Goal: Task Accomplishment & Management: Use online tool/utility

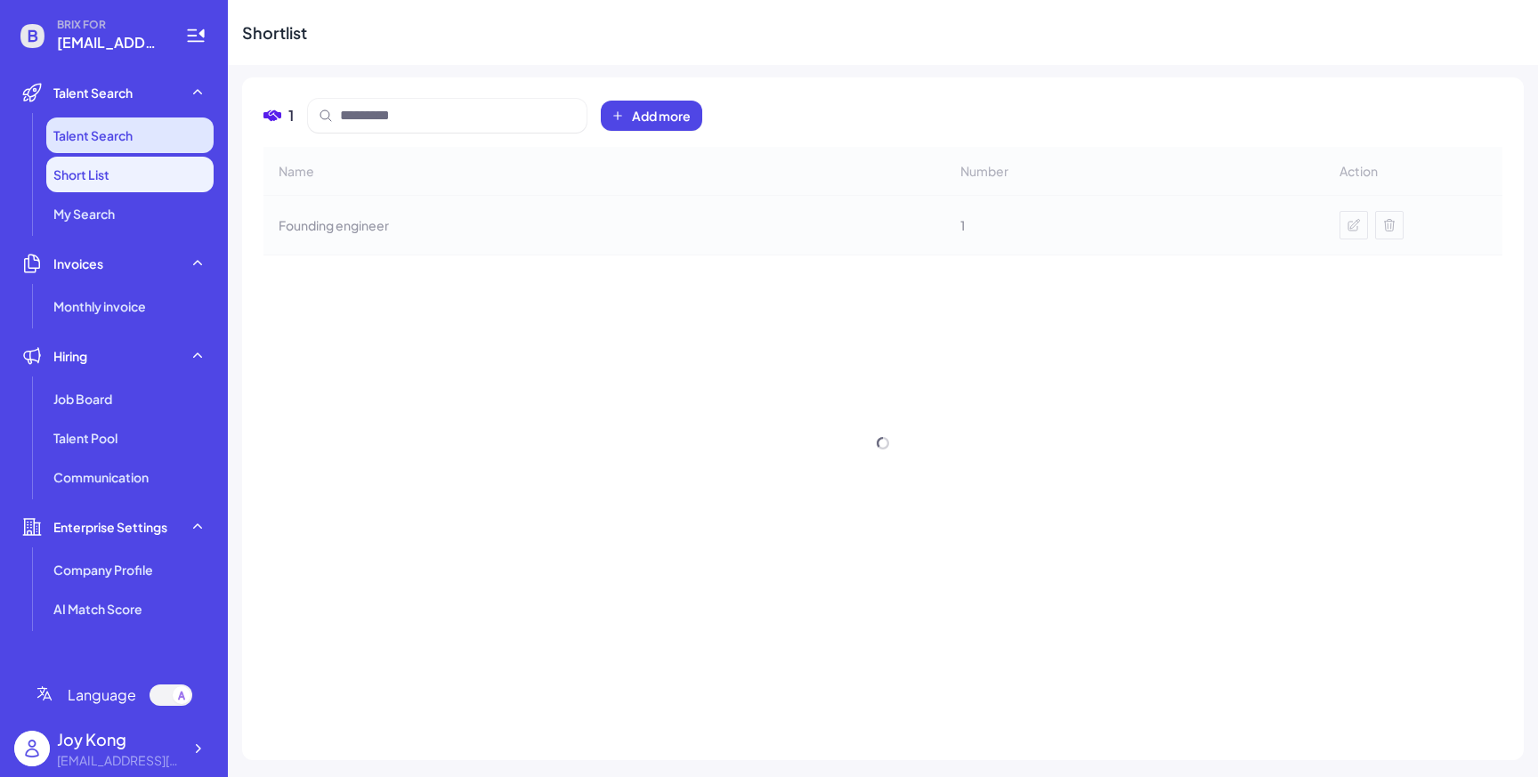
click at [113, 134] on span "Talent Search" at bounding box center [92, 135] width 79 height 18
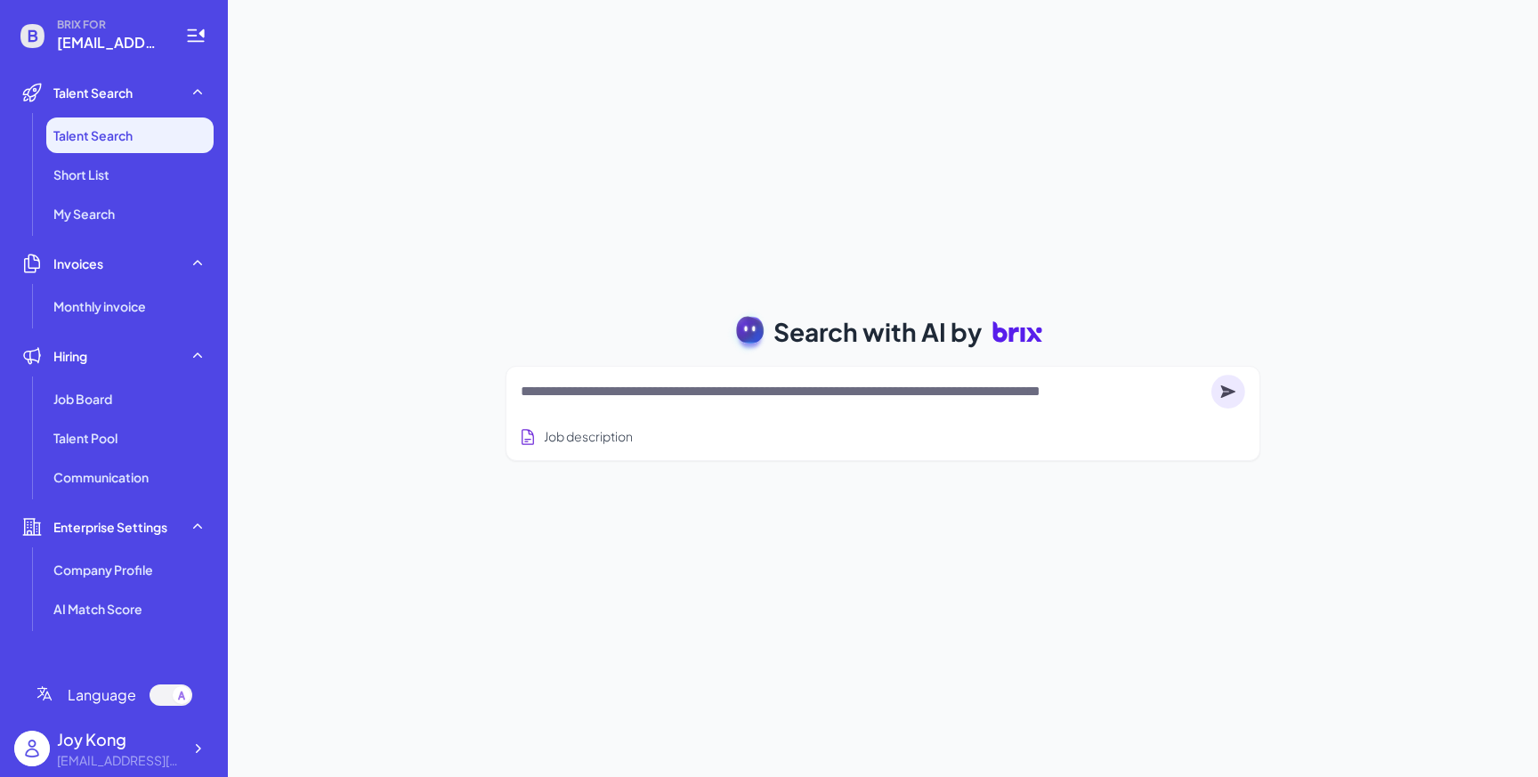
click at [620, 390] on textarea at bounding box center [863, 391] width 684 height 21
click at [588, 434] on button "Job description" at bounding box center [575, 436] width 121 height 33
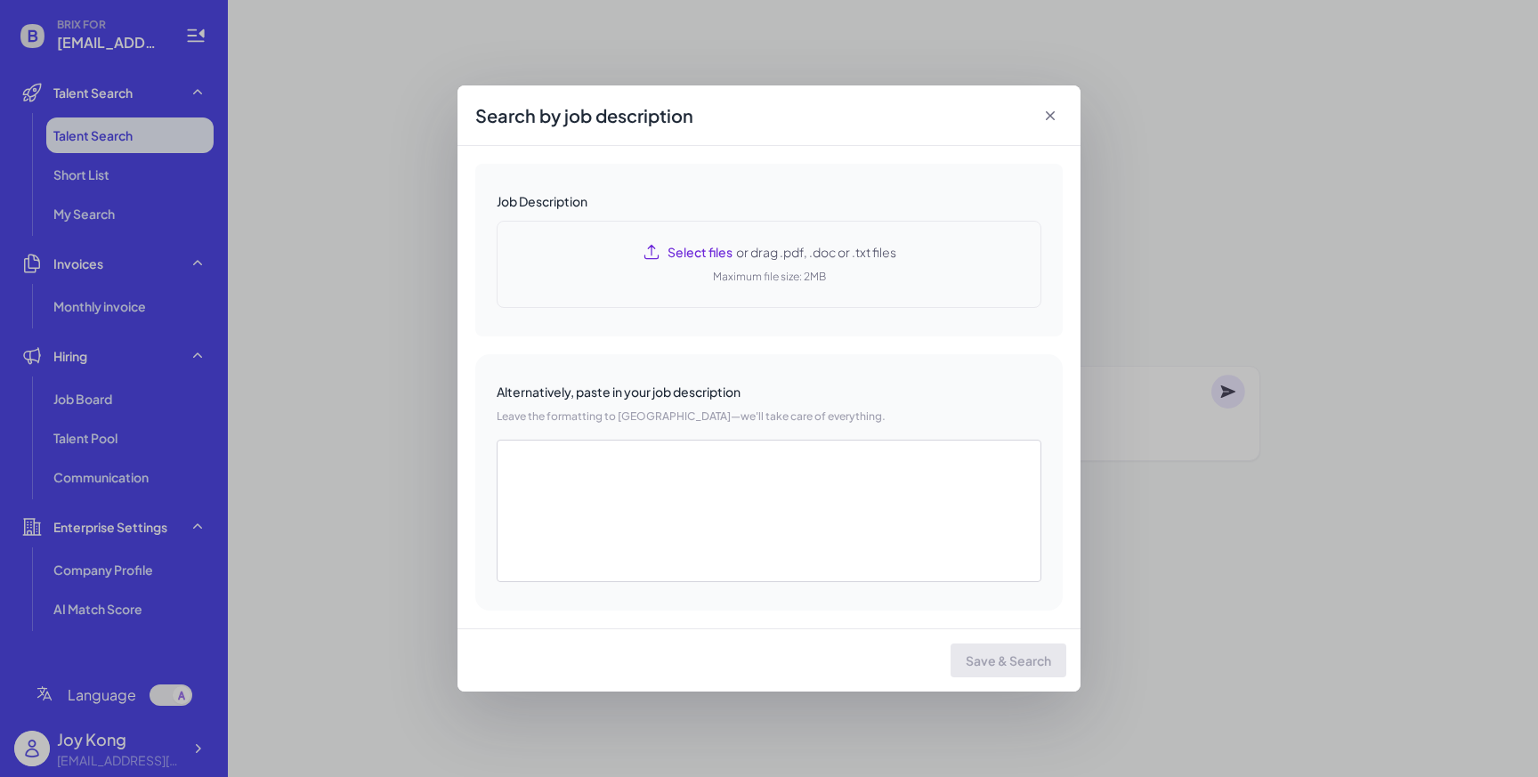
click at [740, 267] on div "Select files or drag .pdf, .doc or .txt files Maximum file size: 2MB" at bounding box center [769, 264] width 545 height 87
type textarea "**********"
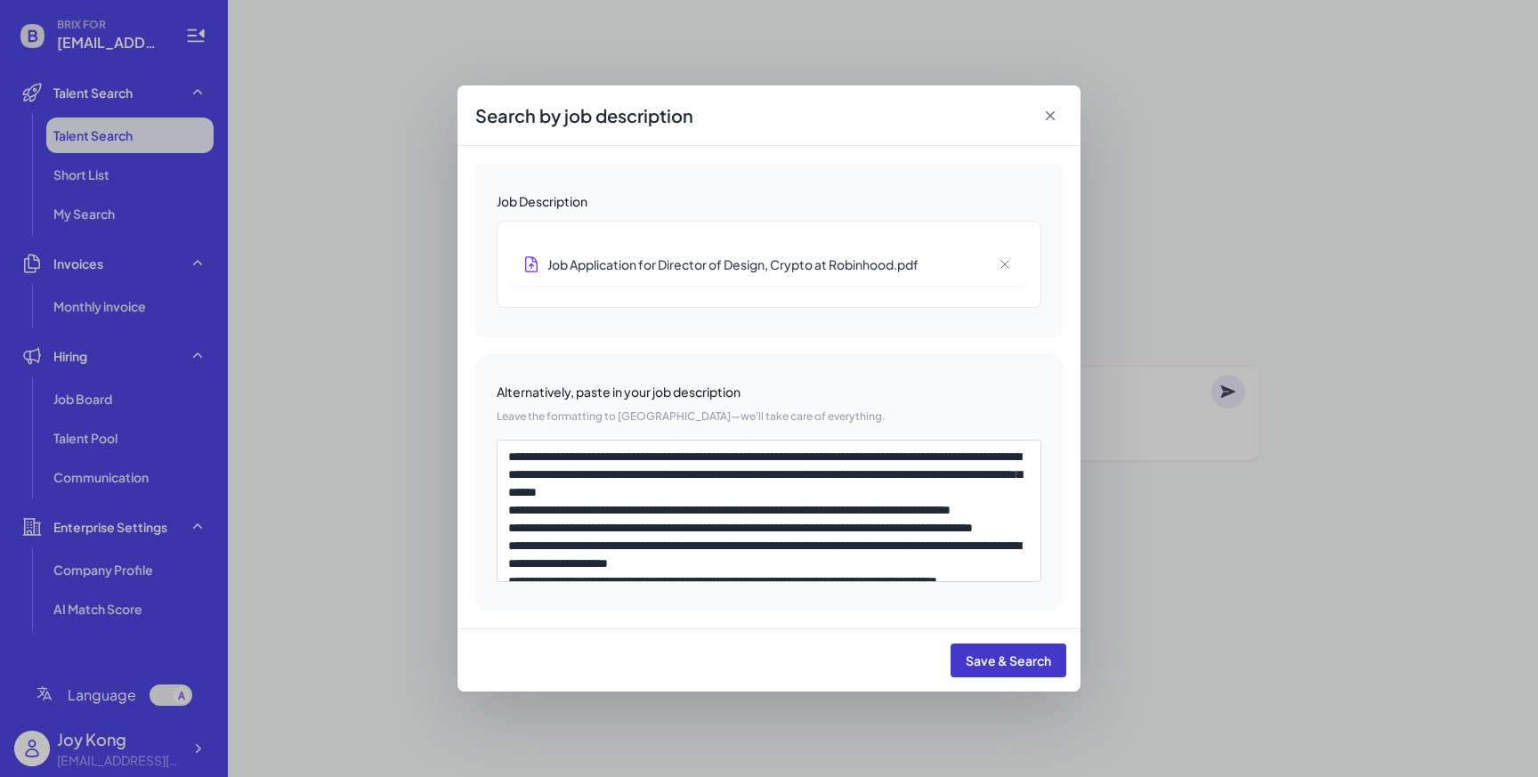
click at [1039, 644] on button "Save & Search" at bounding box center [1009, 660] width 116 height 34
click at [1024, 655] on span "Save & Search" at bounding box center [1008, 660] width 85 height 16
click at [1051, 113] on icon at bounding box center [1050, 116] width 18 height 18
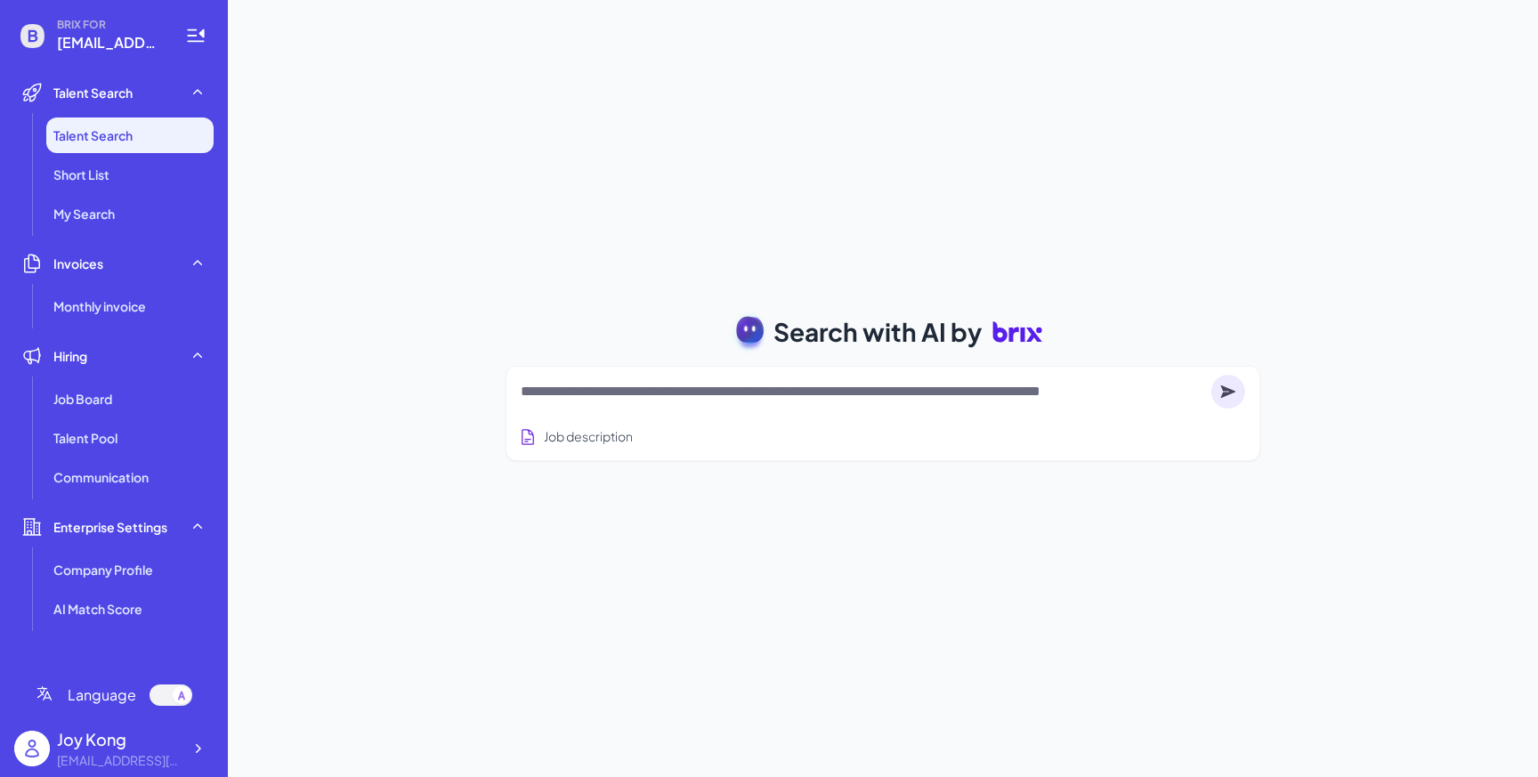
click at [721, 386] on div "Alternatively, paste in your job description" at bounding box center [768, 391] width 517 height 17
click at [687, 389] on textarea at bounding box center [863, 391] width 684 height 21
type textarea "**********"
